Goal: Check status: Check status

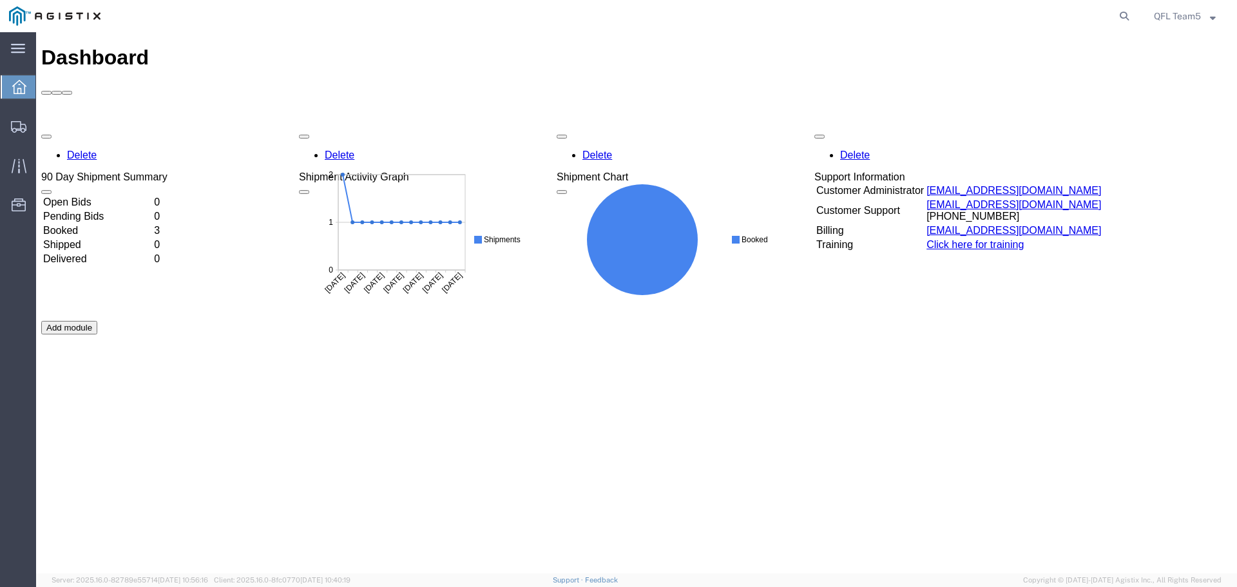
click at [152, 224] on td "Booked" at bounding box center [97, 230] width 109 height 13
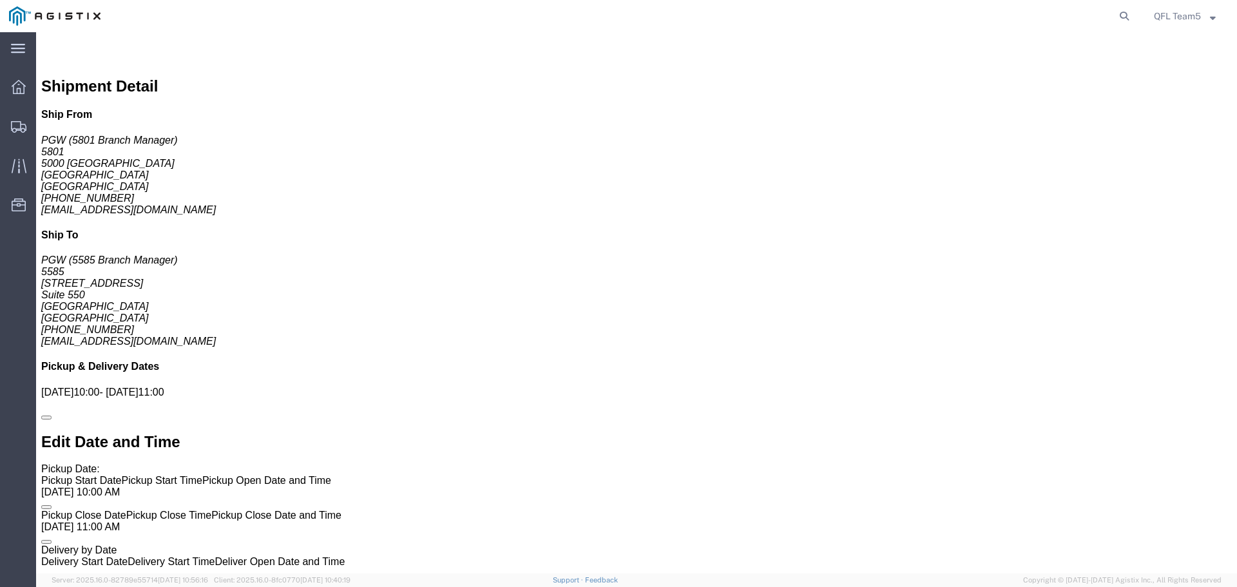
scroll to position [708, 0]
